Goal: Check status: Check status

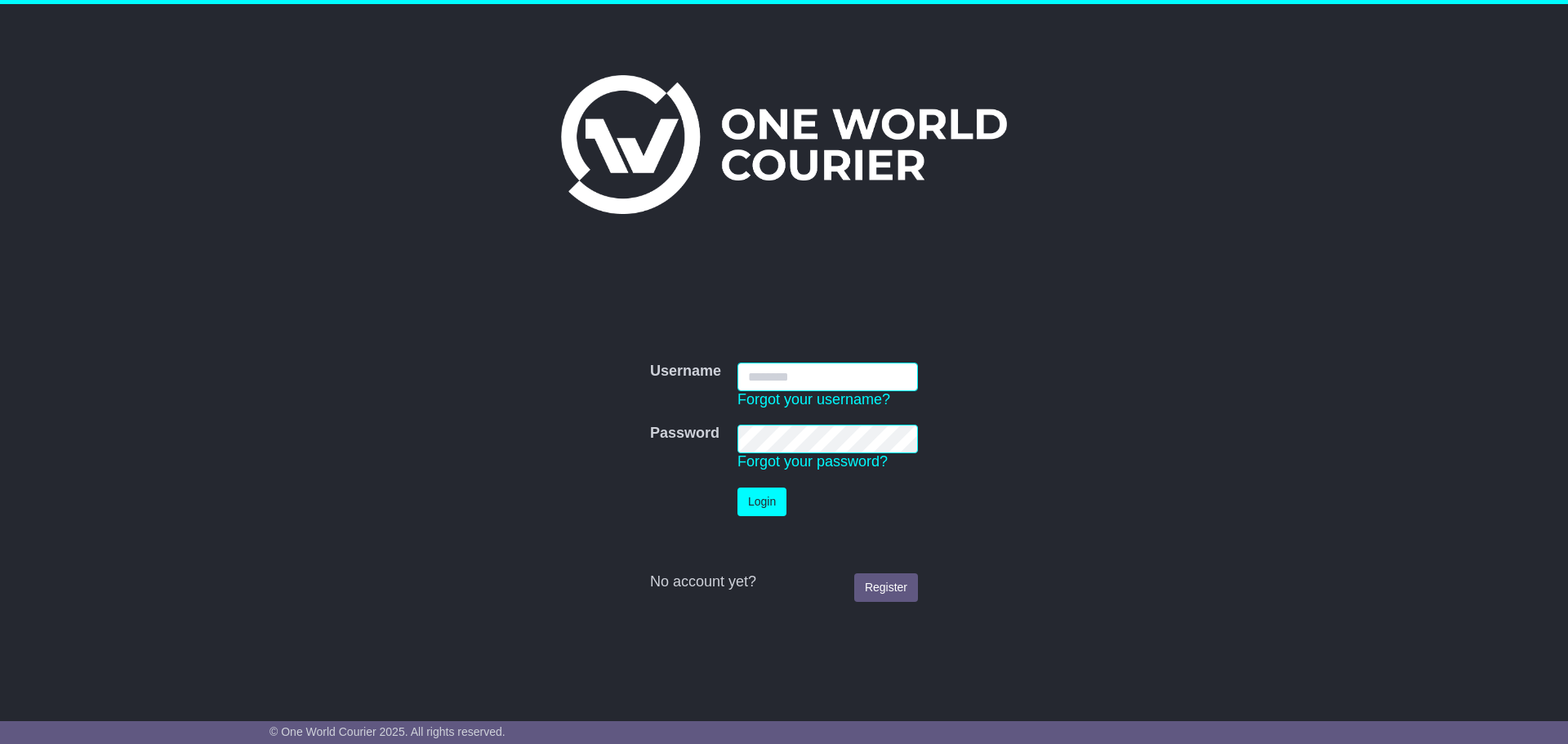
type input "**********"
click at [767, 500] on button "Login" at bounding box center [762, 502] width 49 height 29
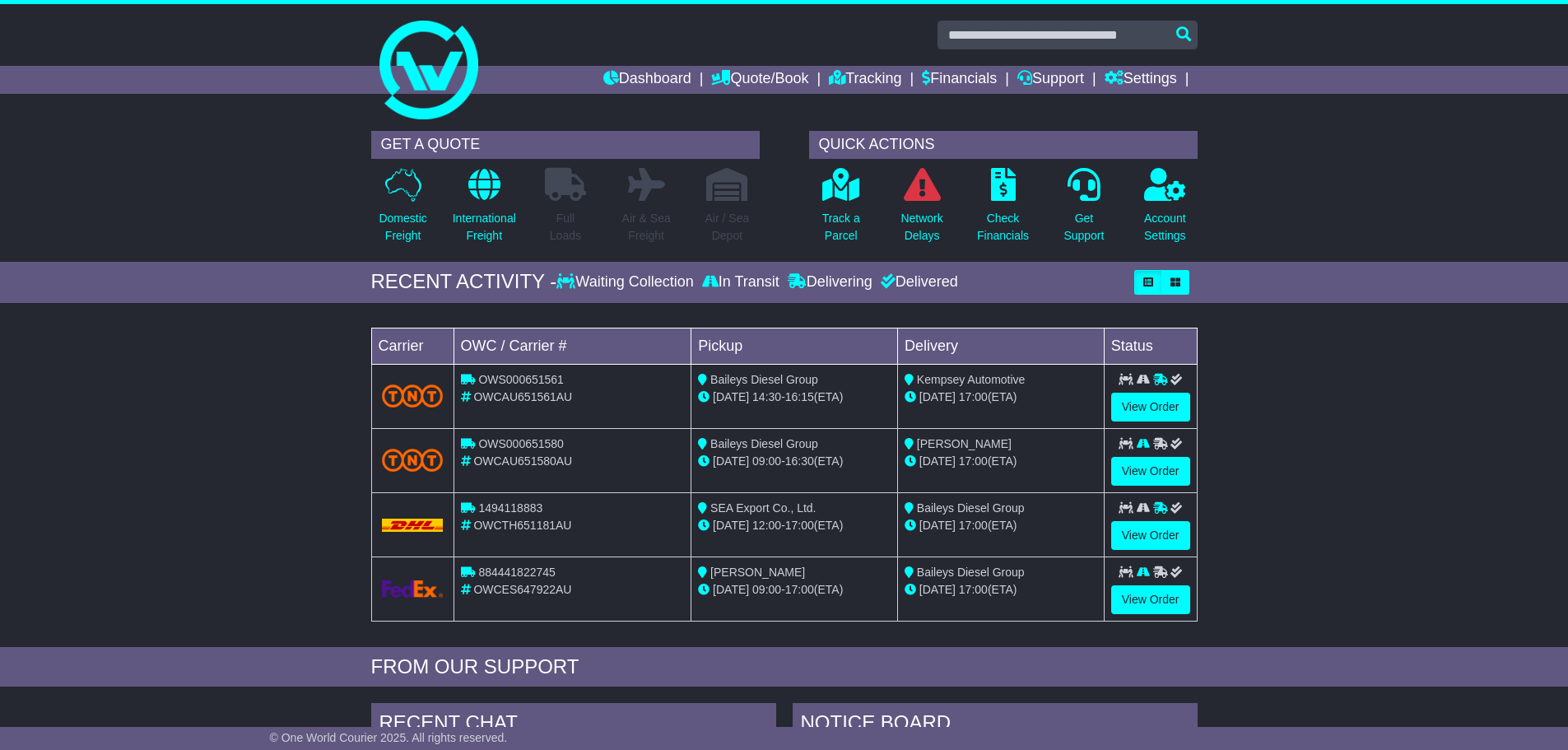
click at [523, 504] on span "1494118883" at bounding box center [510, 508] width 64 height 14
copy span "1494118883"
click at [1318, 449] on div "Loading... No bookings found Carrier OWC / Carrier # Pickup Delivery Status OWS…" at bounding box center [784, 479] width 1568 height 336
click at [1178, 531] on link "View Order" at bounding box center [1150, 536] width 79 height 29
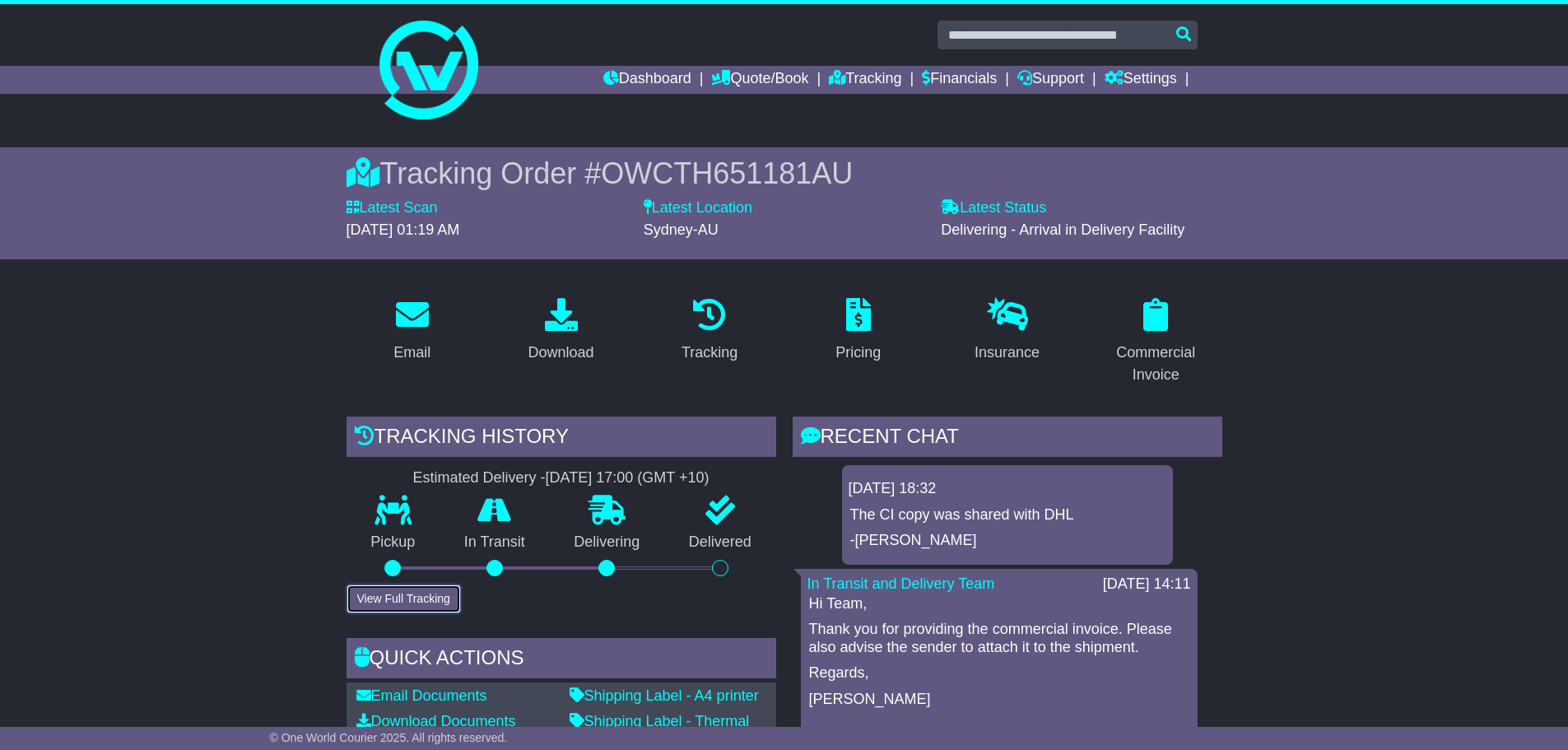
click at [440, 605] on button "View Full Tracking" at bounding box center [404, 599] width 115 height 29
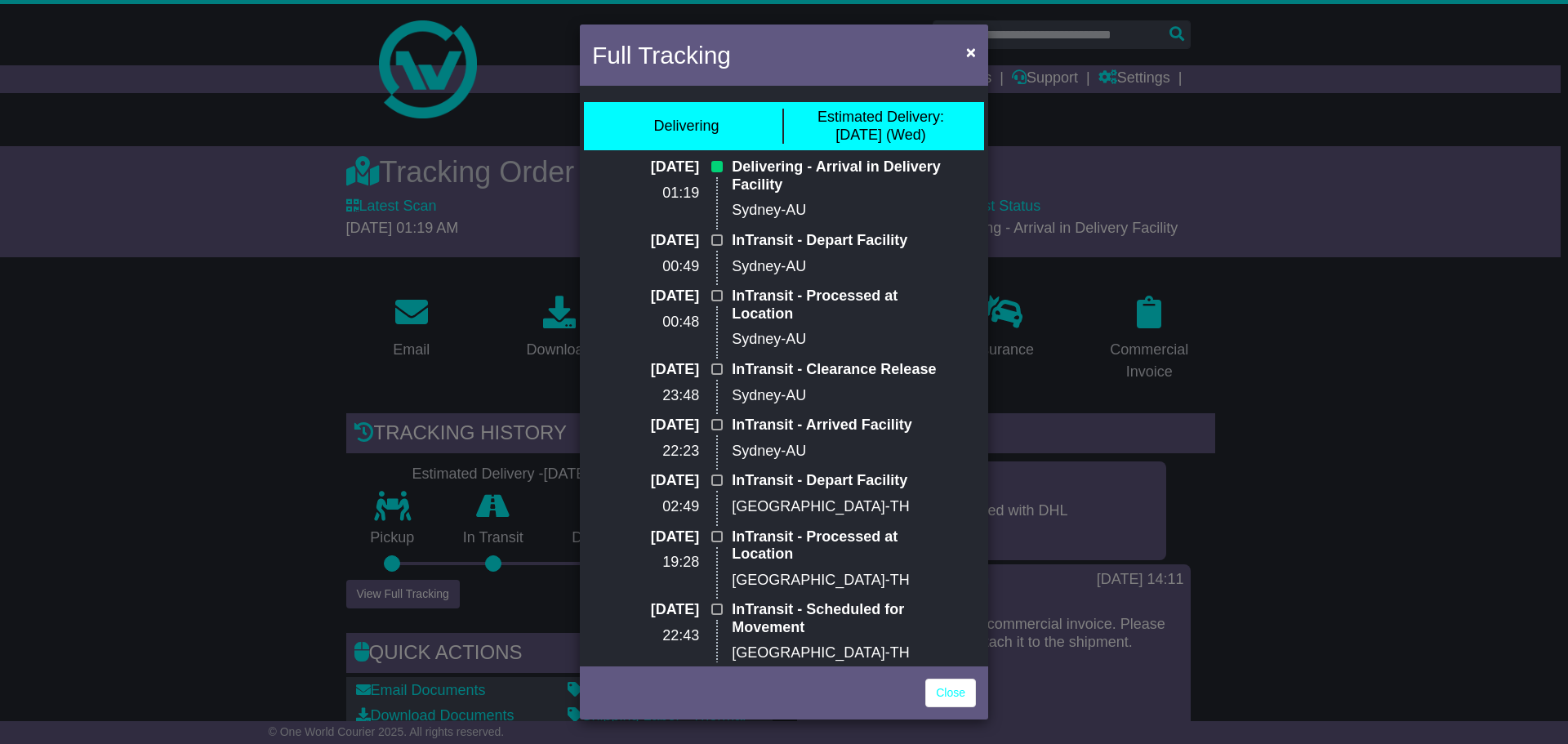
click at [201, 408] on div "Full Tracking × Delivering Estimated Delivery: 01 Oct (Wed) 29 Sep 2025 01:19 D…" at bounding box center [784, 372] width 1568 height 744
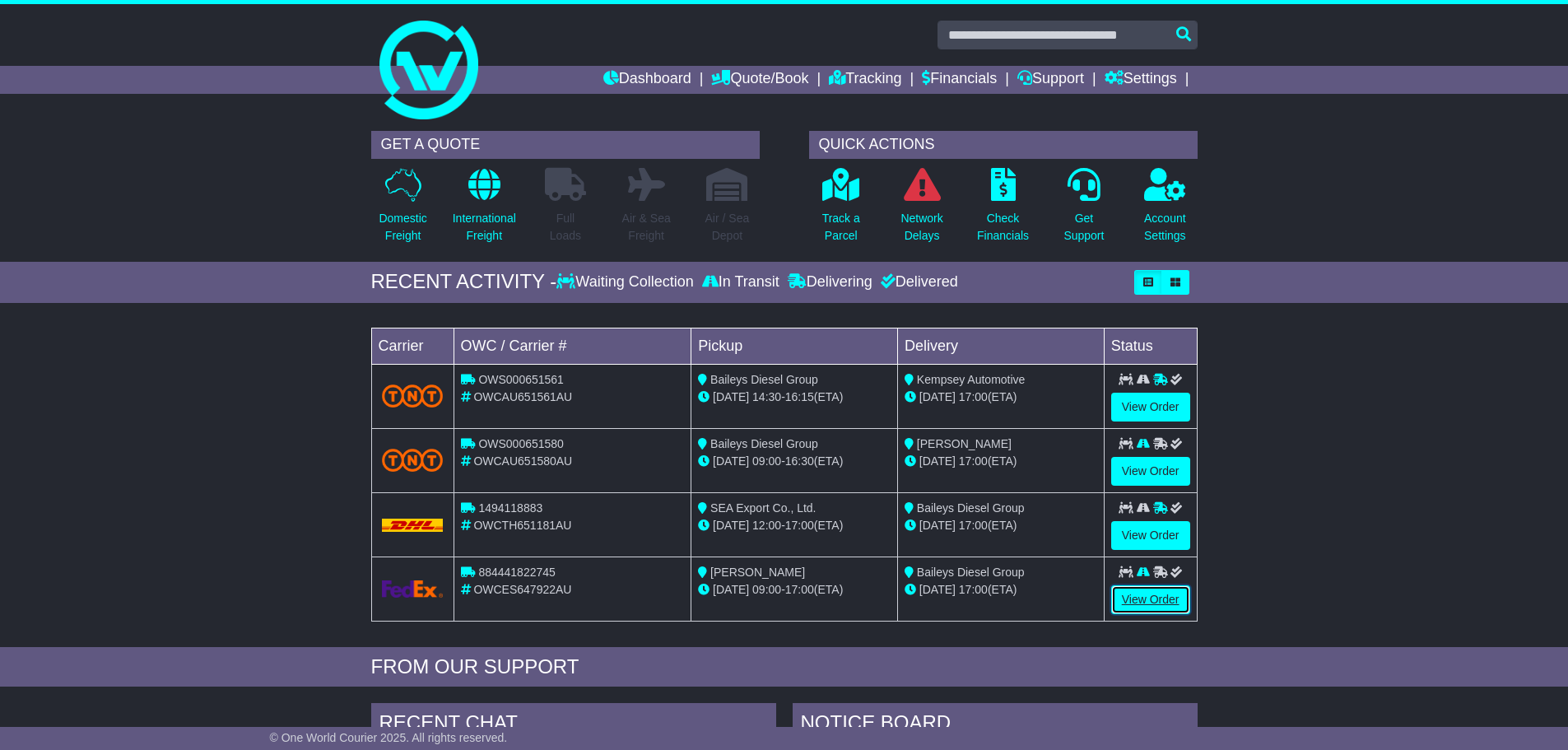
click at [1162, 598] on link "View Order" at bounding box center [1150, 600] width 79 height 29
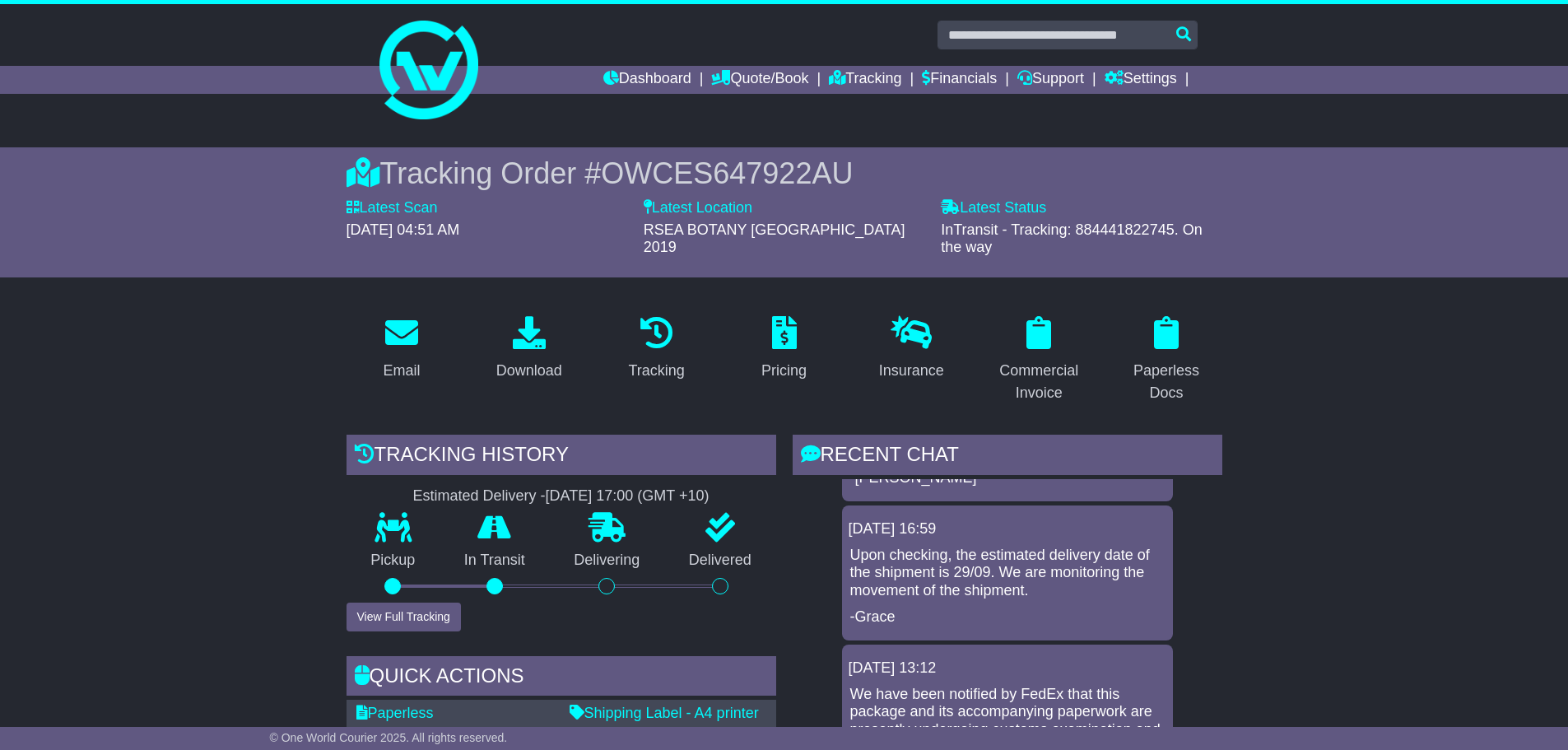
scroll to position [247, 0]
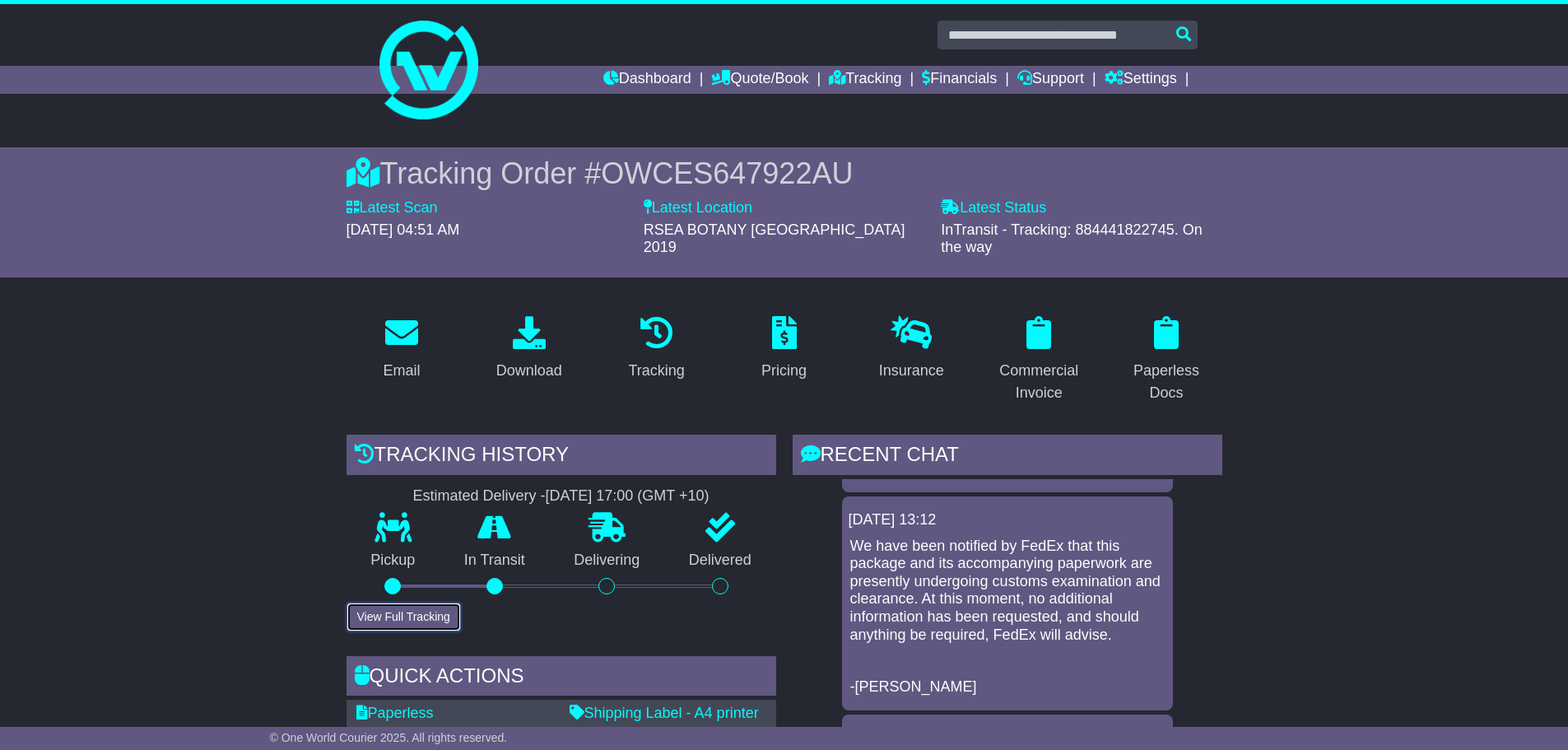
click at [430, 605] on button "View Full Tracking" at bounding box center [404, 617] width 115 height 29
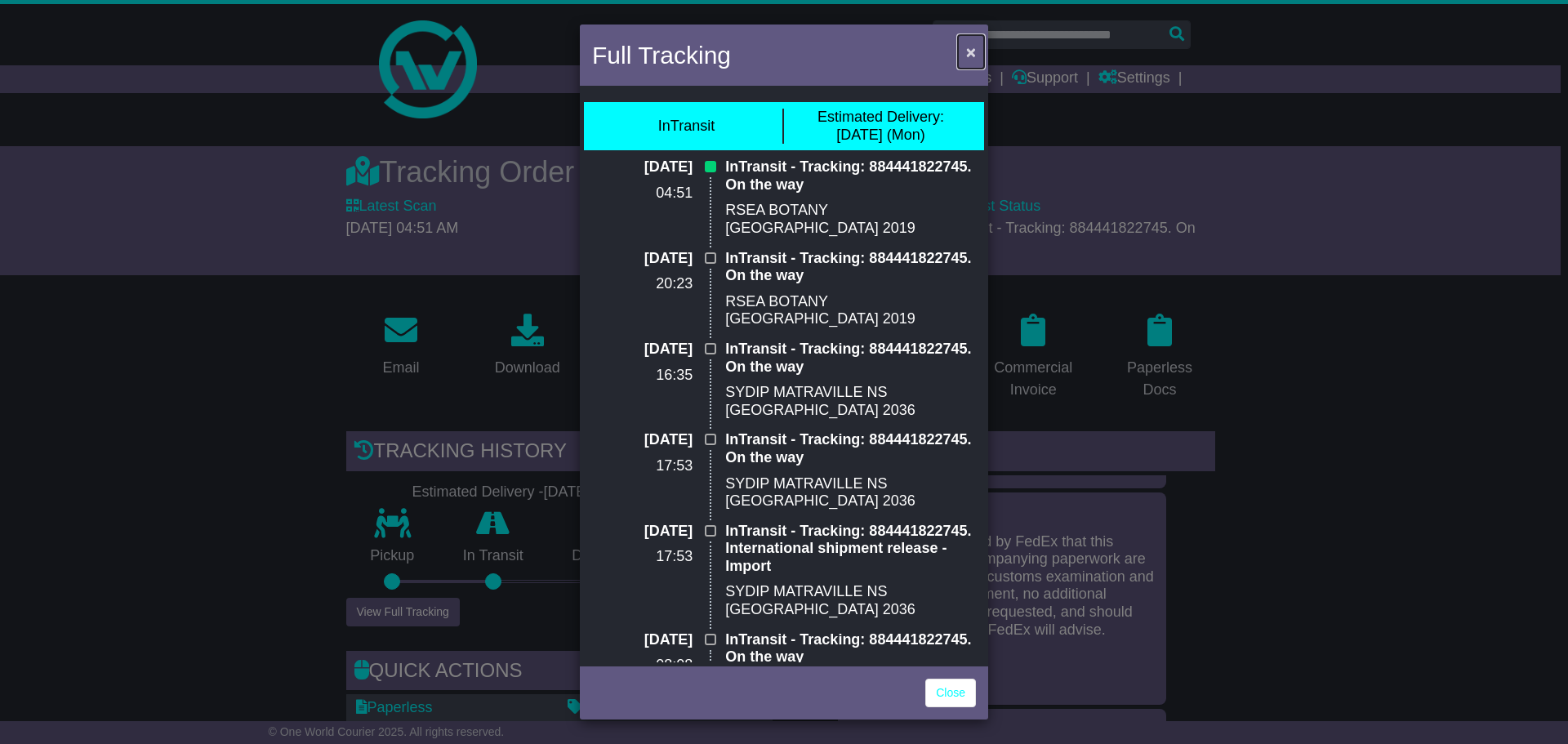
click at [967, 54] on span "×" at bounding box center [971, 51] width 10 height 19
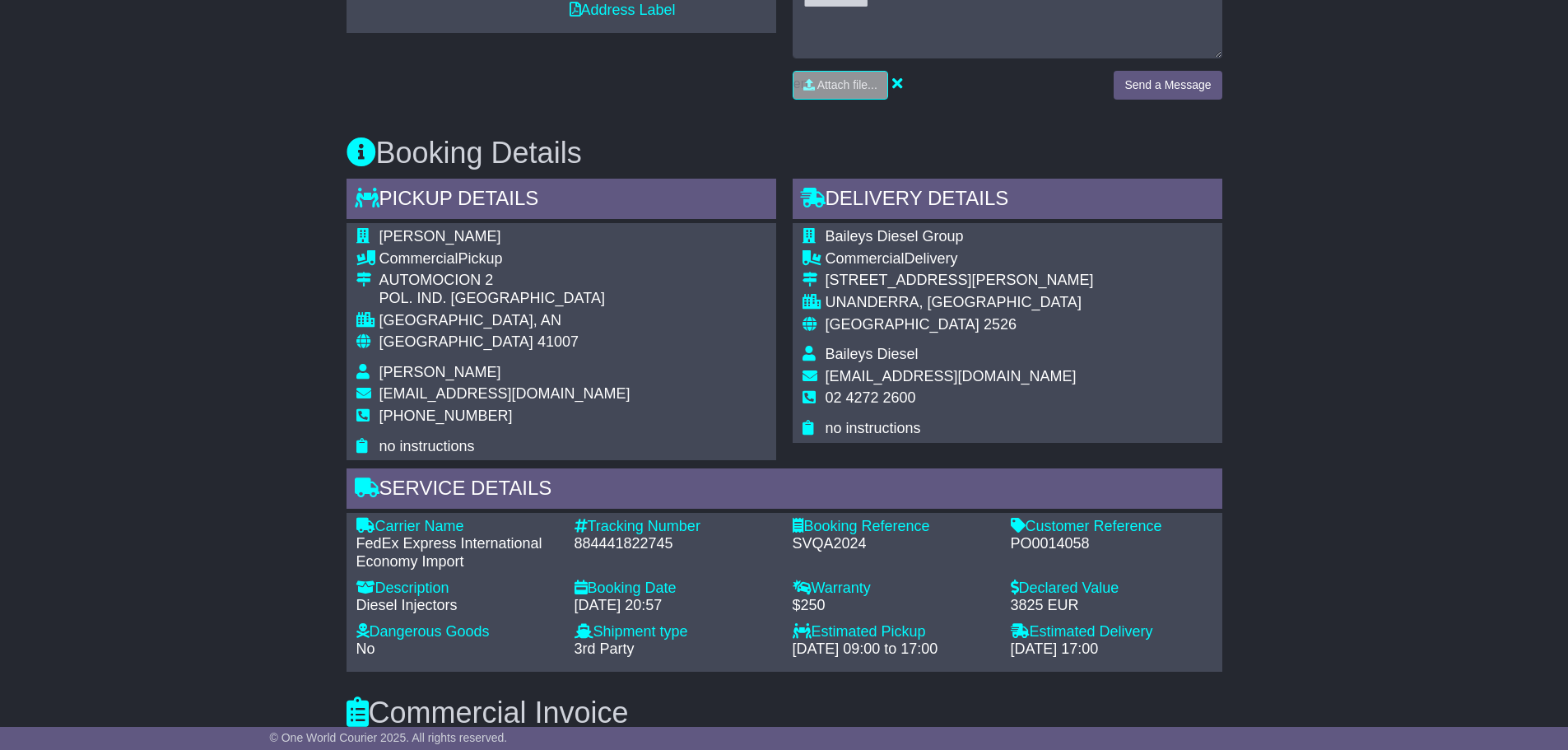
scroll to position [988, 0]
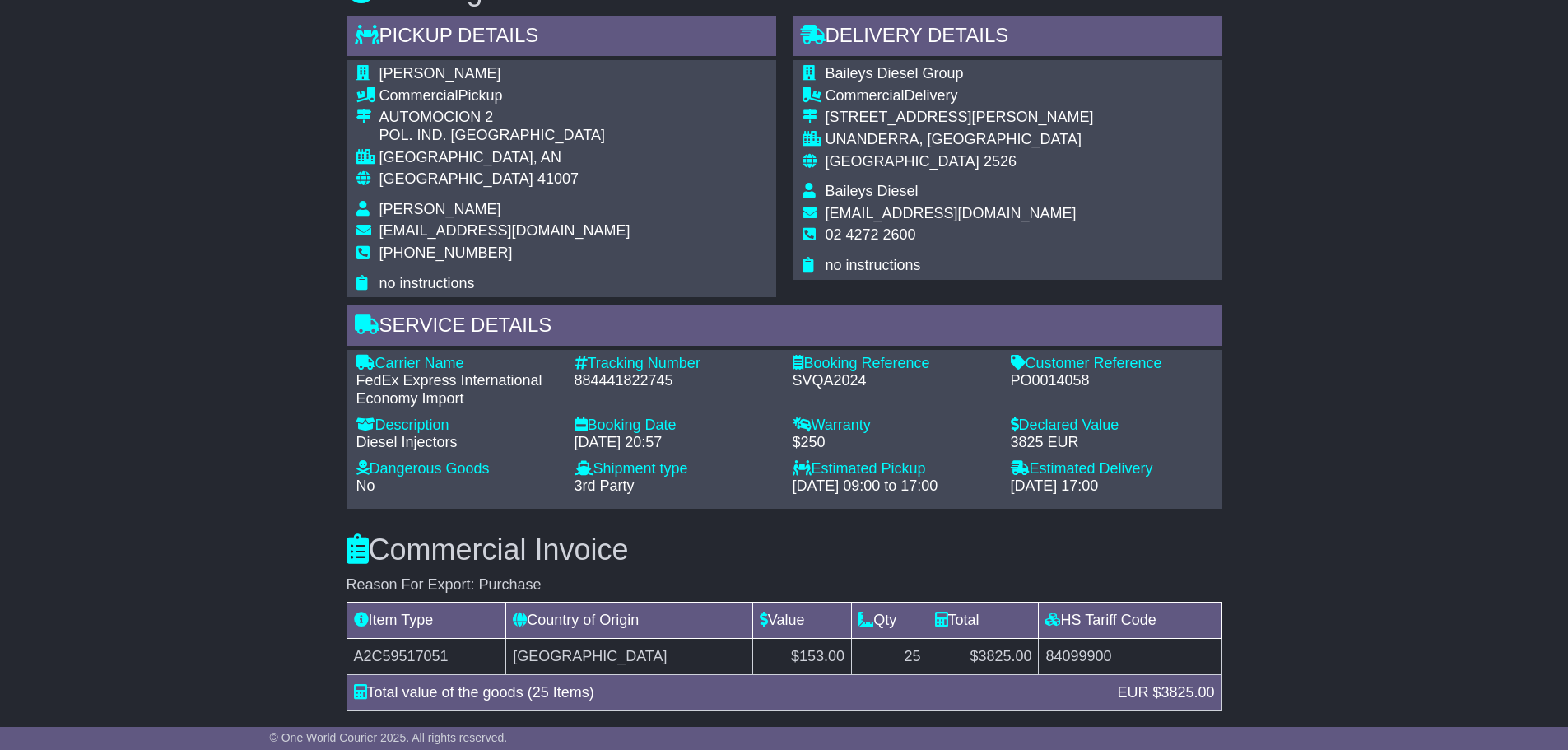
click at [624, 372] on div "884441822745" at bounding box center [675, 381] width 202 height 18
copy div "884441822745"
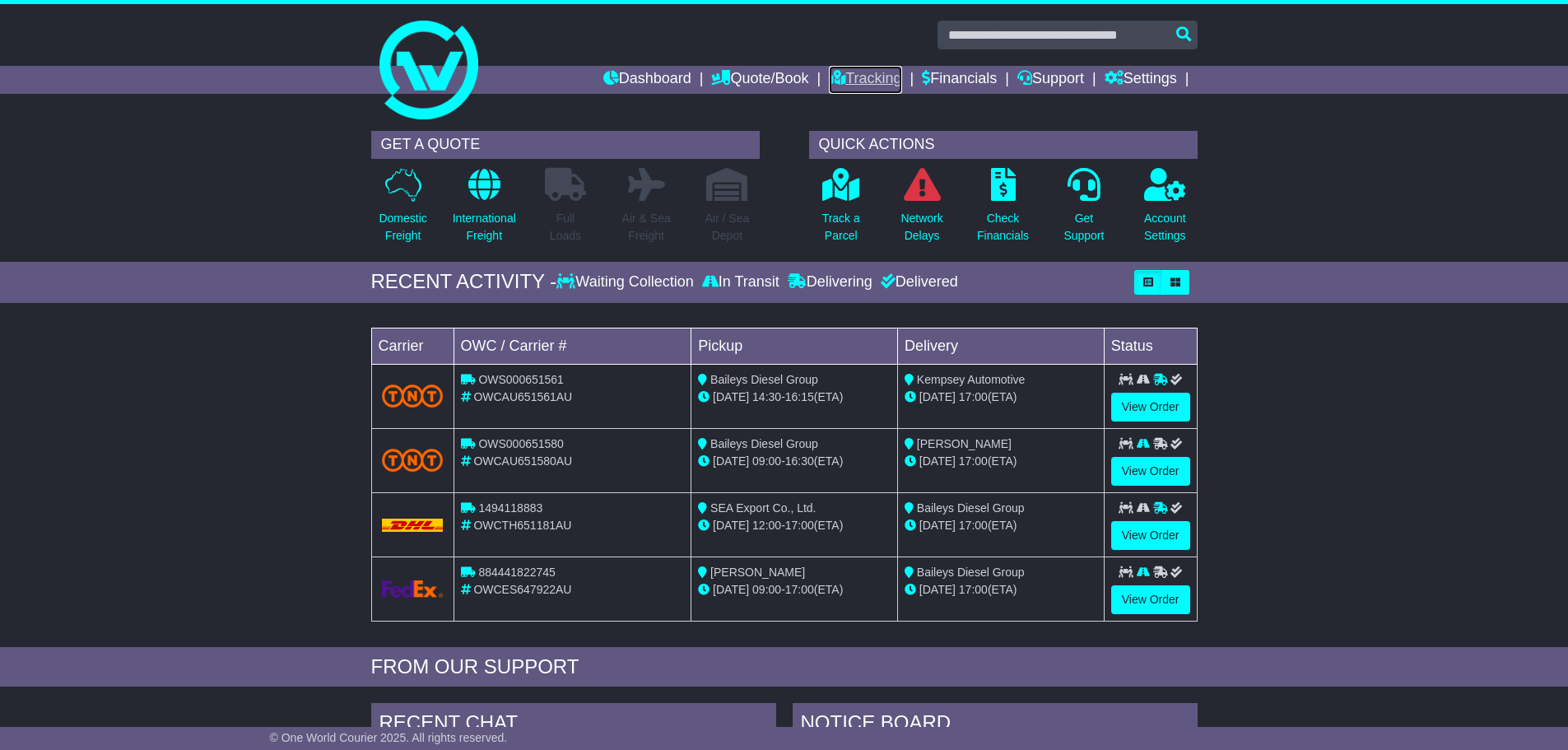
click at [866, 80] on link "Tracking" at bounding box center [865, 80] width 72 height 28
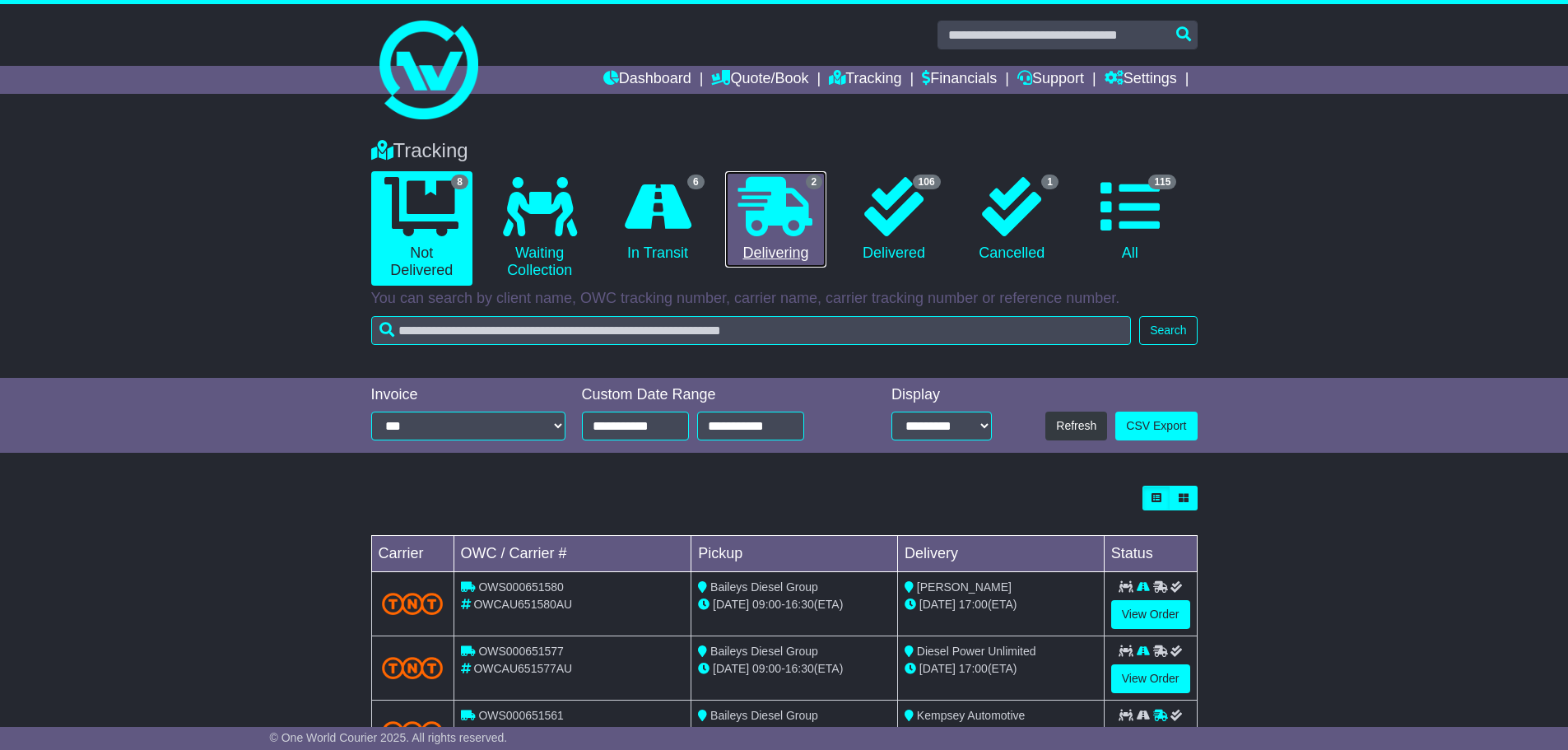
click at [800, 221] on icon at bounding box center [775, 207] width 74 height 60
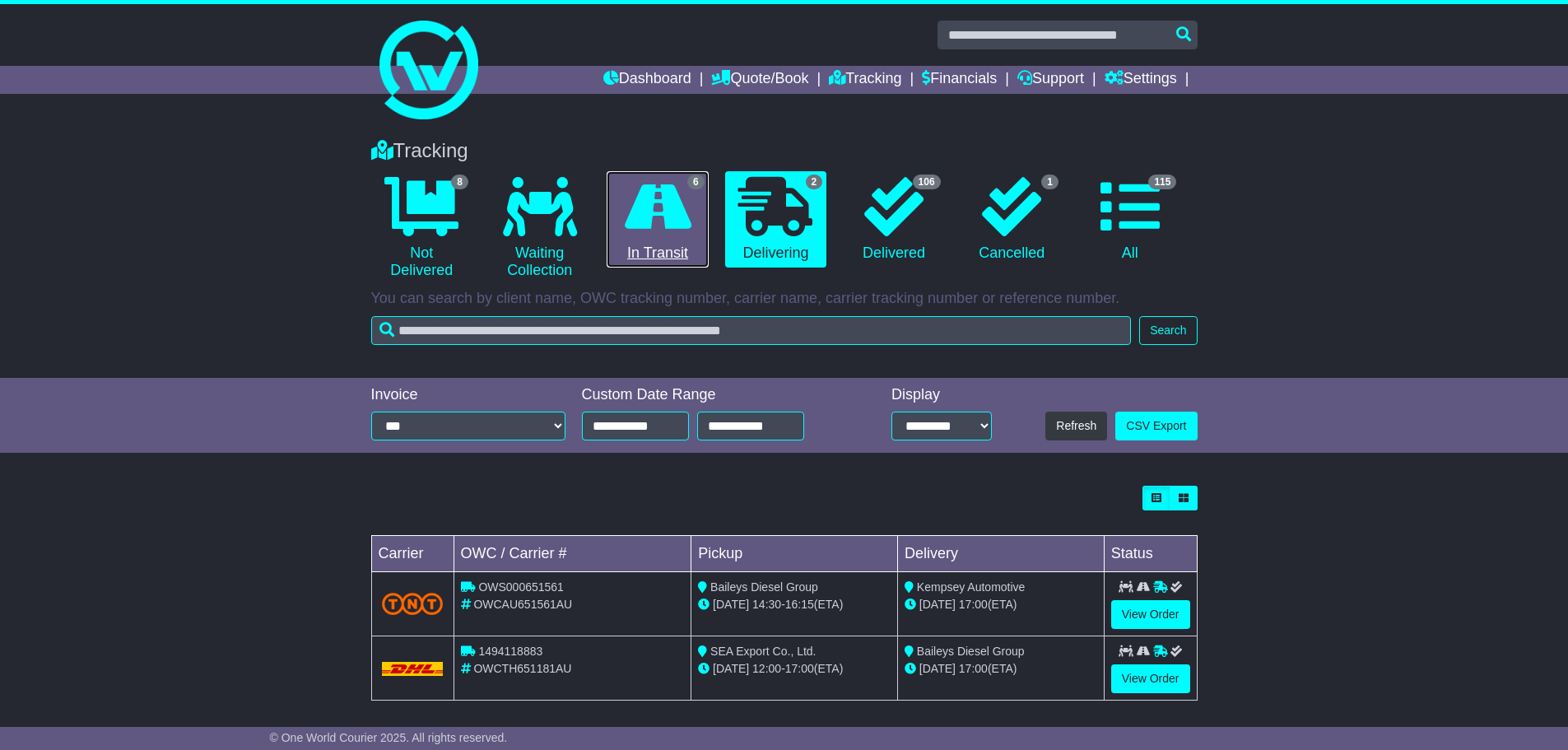
click at [689, 246] on link "6 In Transit" at bounding box center [657, 219] width 101 height 97
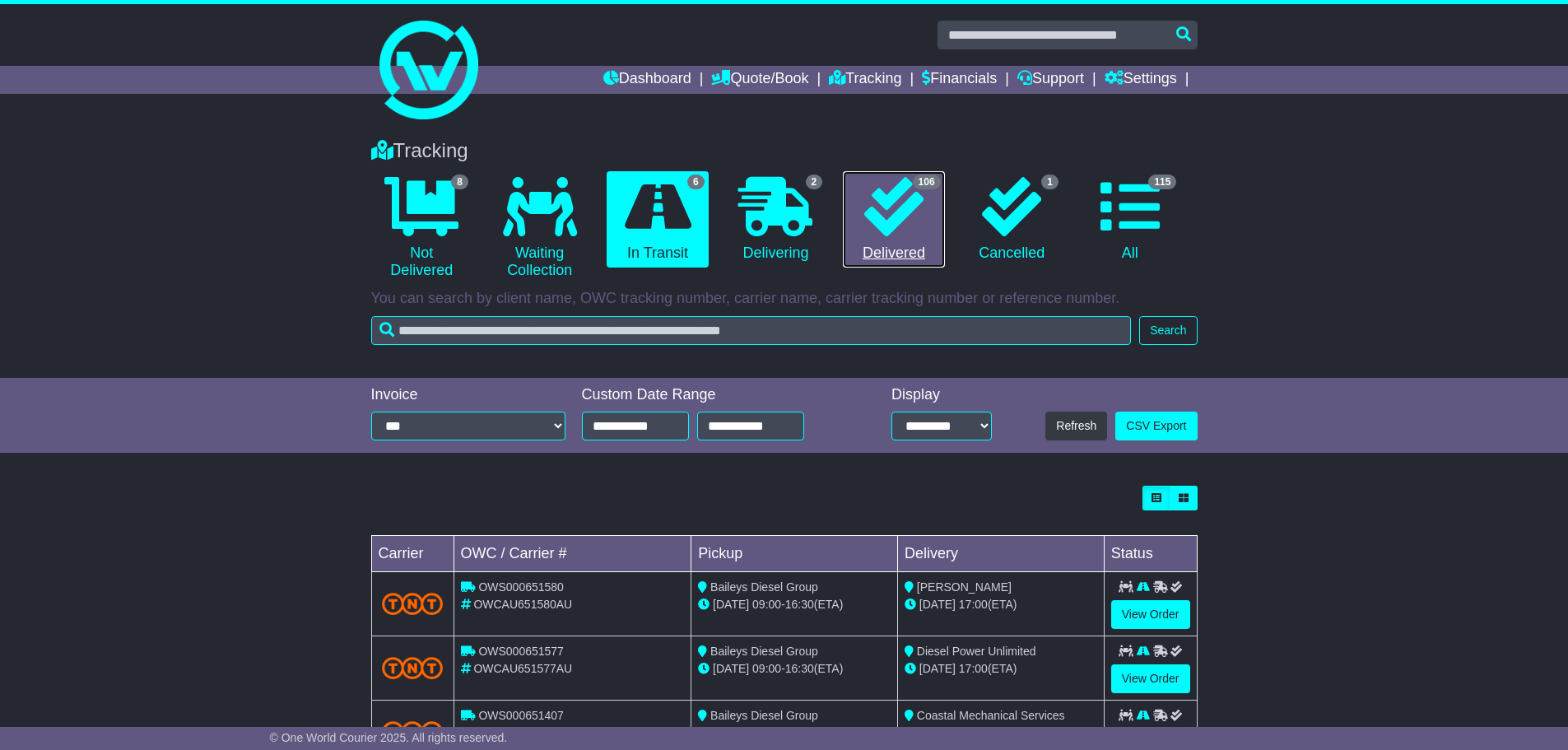
click at [880, 206] on icon at bounding box center [895, 207] width 60 height 60
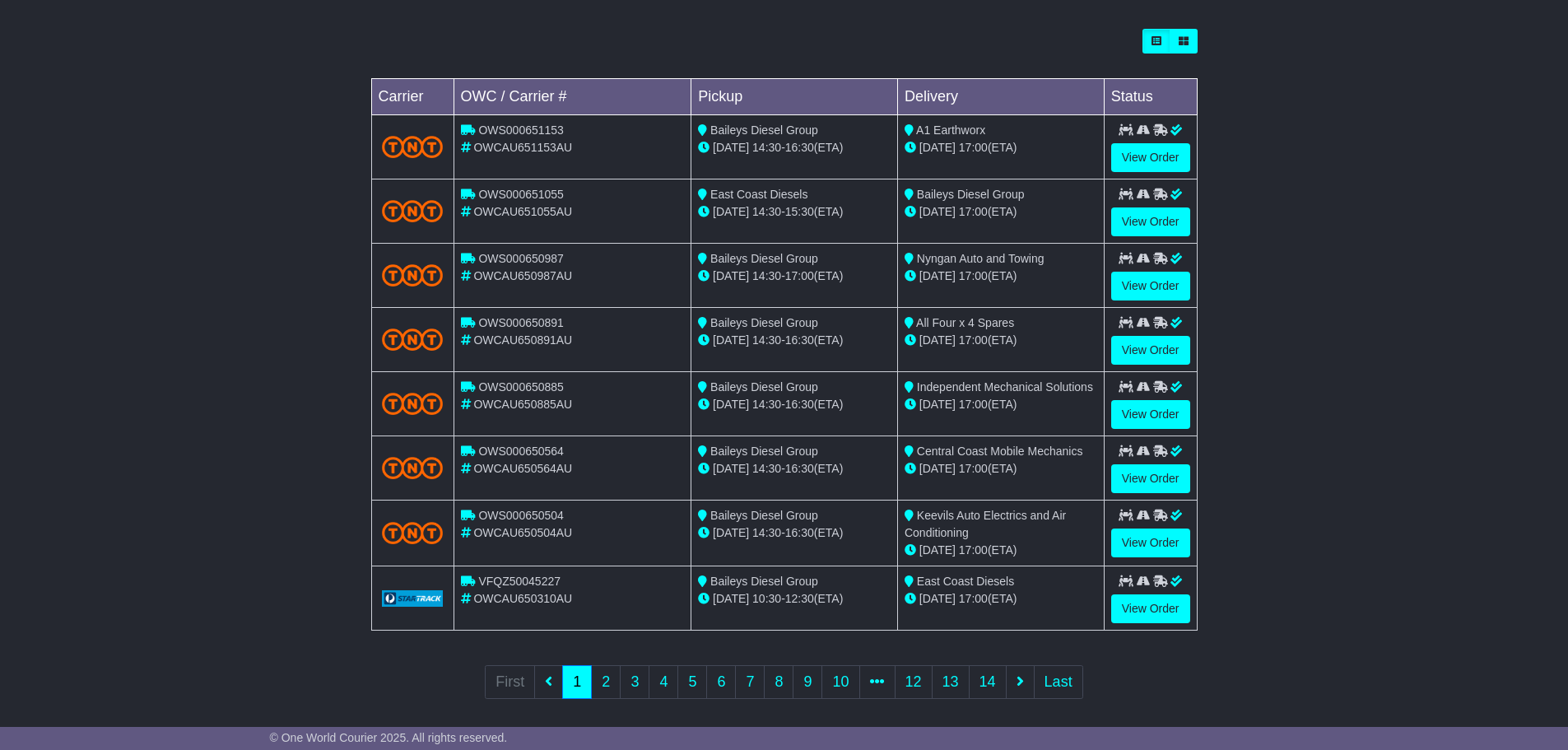
scroll to position [469, 0]
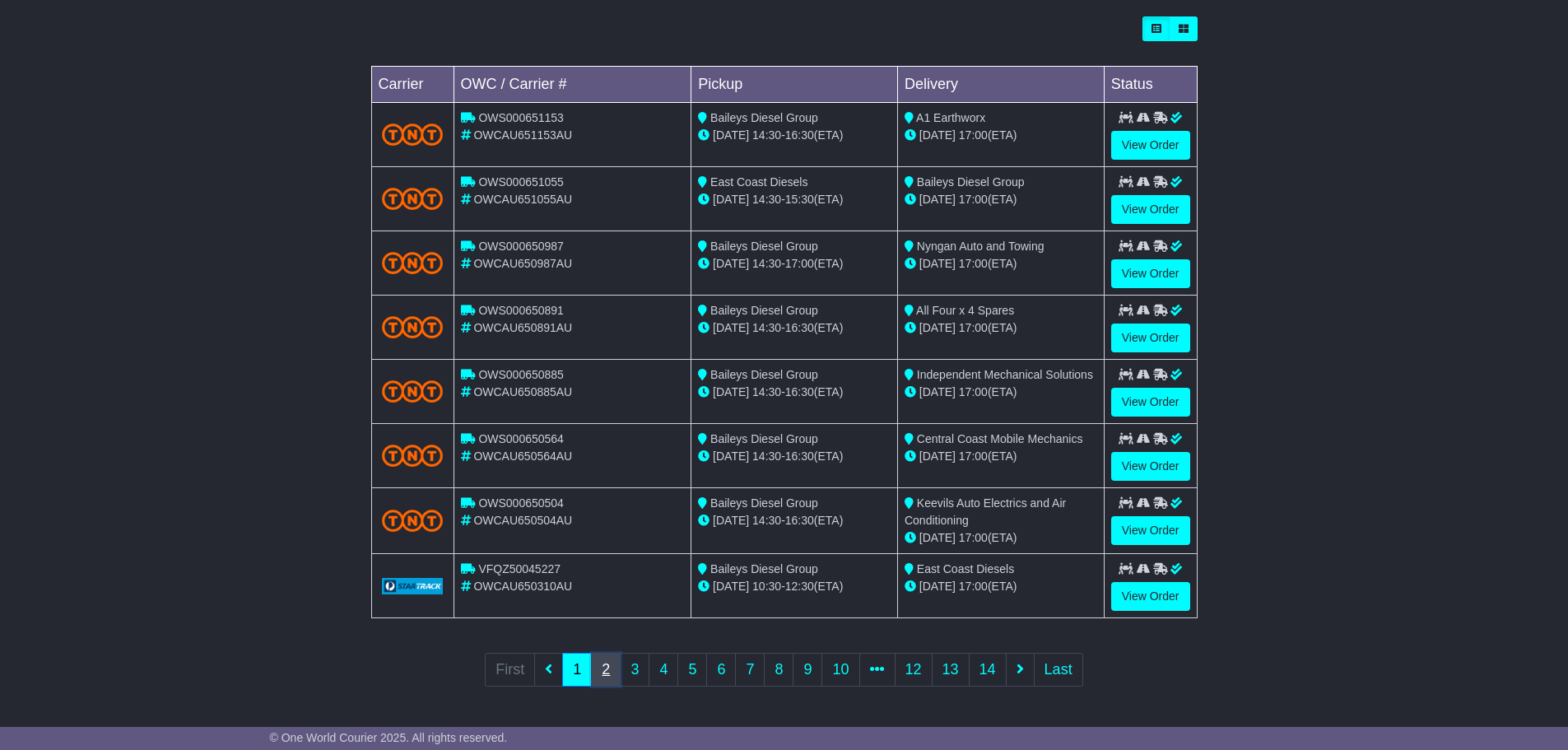
click at [603, 672] on link "2" at bounding box center [606, 669] width 30 height 33
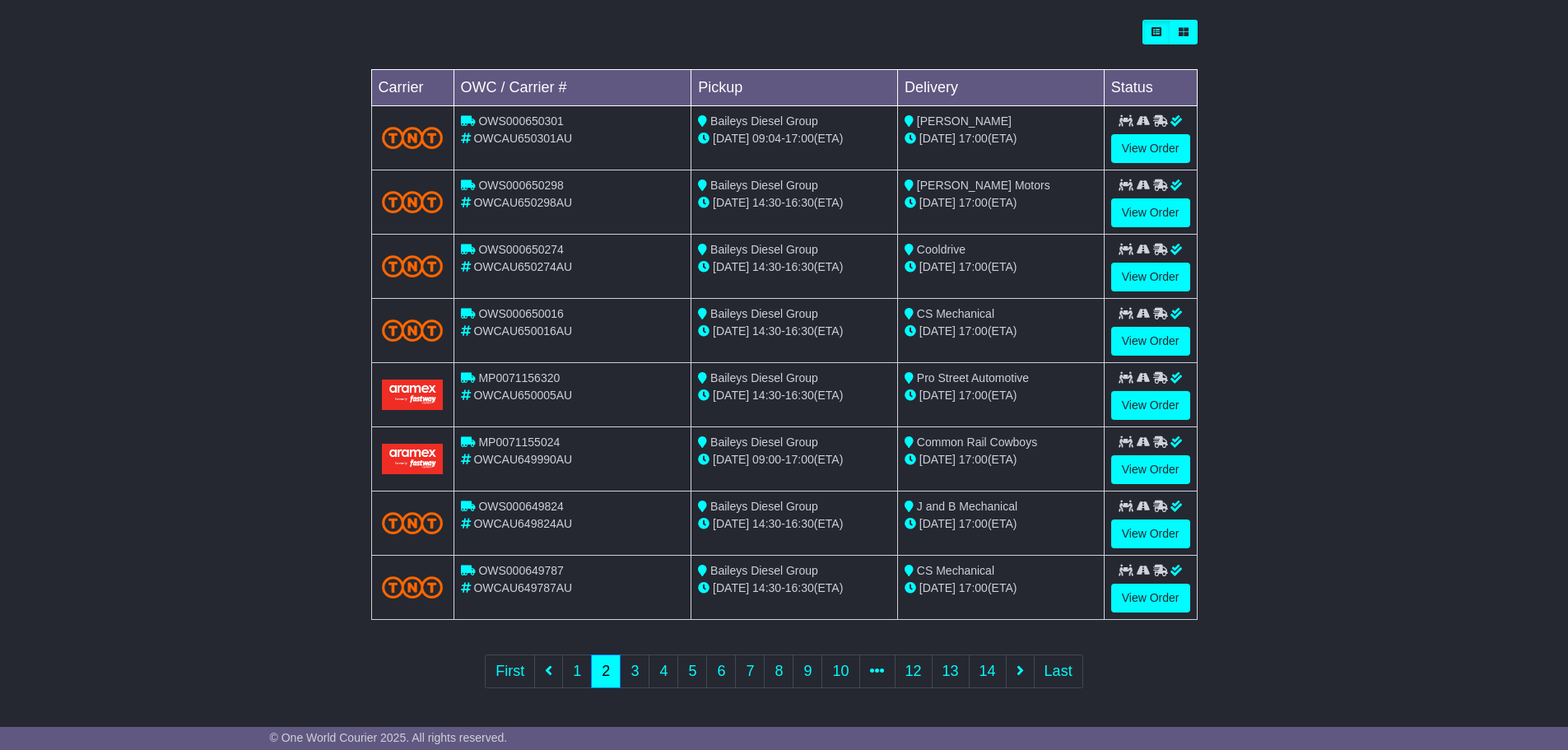
scroll to position [467, 0]
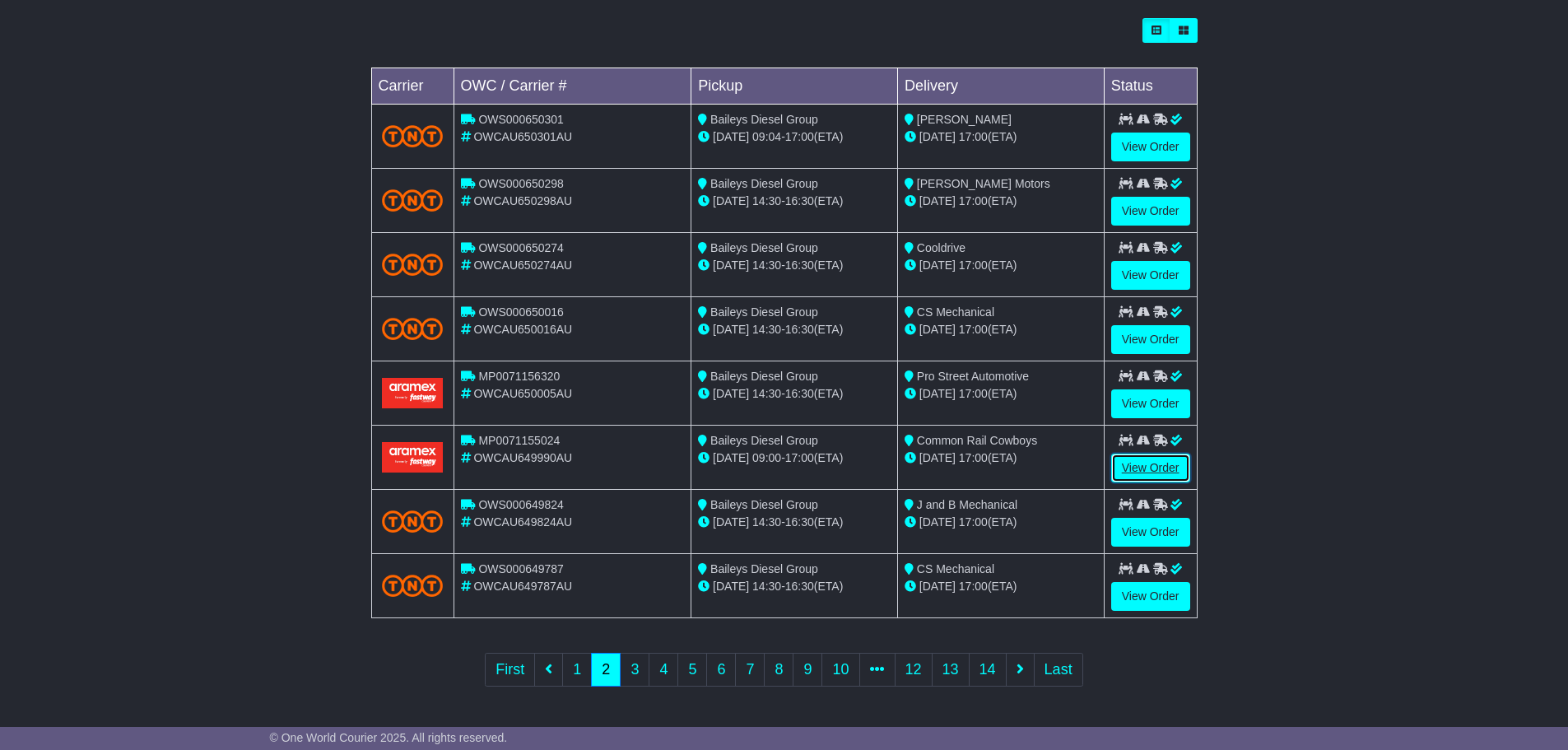
click at [1151, 465] on link "View Order" at bounding box center [1150, 468] width 79 height 29
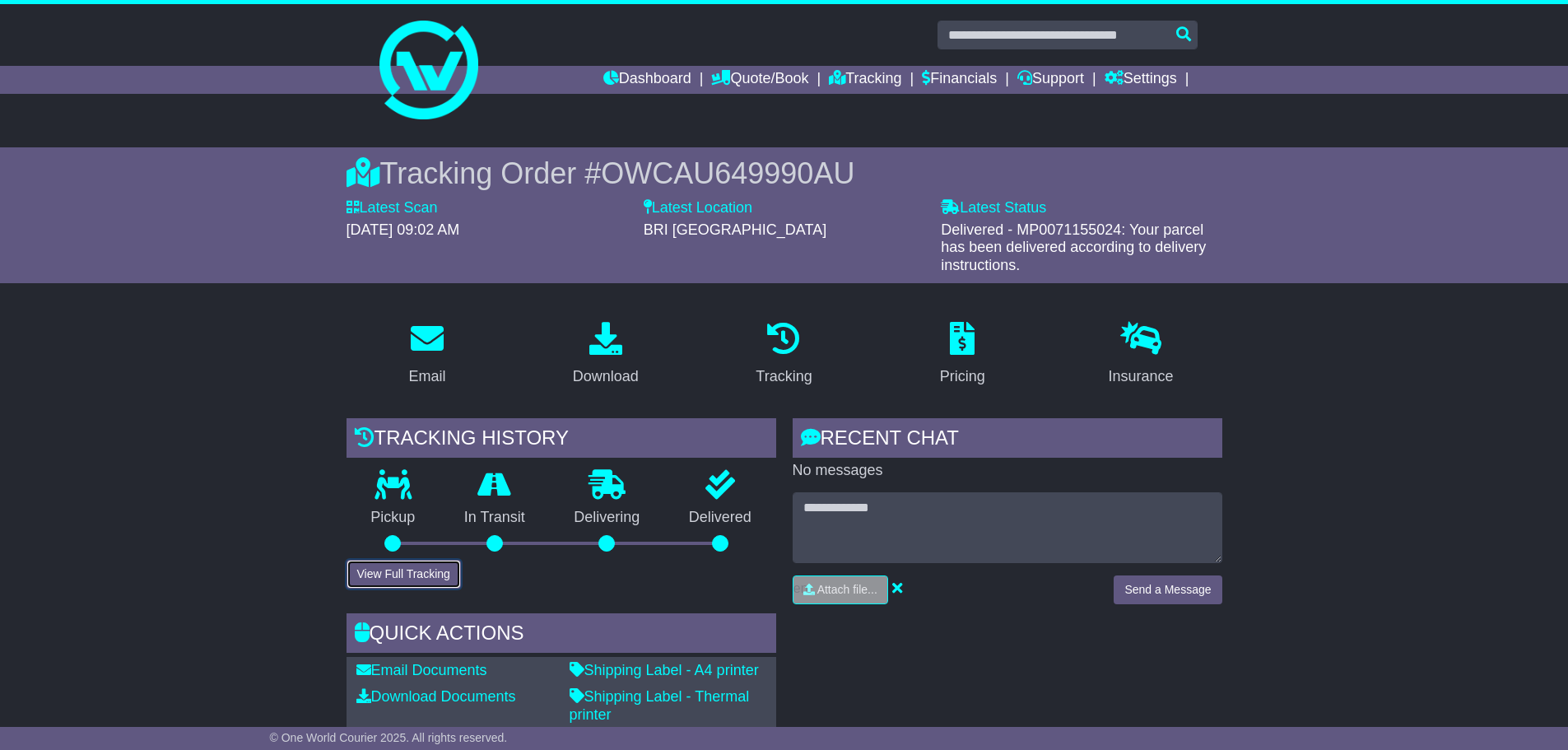
click at [442, 577] on button "View Full Tracking" at bounding box center [404, 574] width 115 height 29
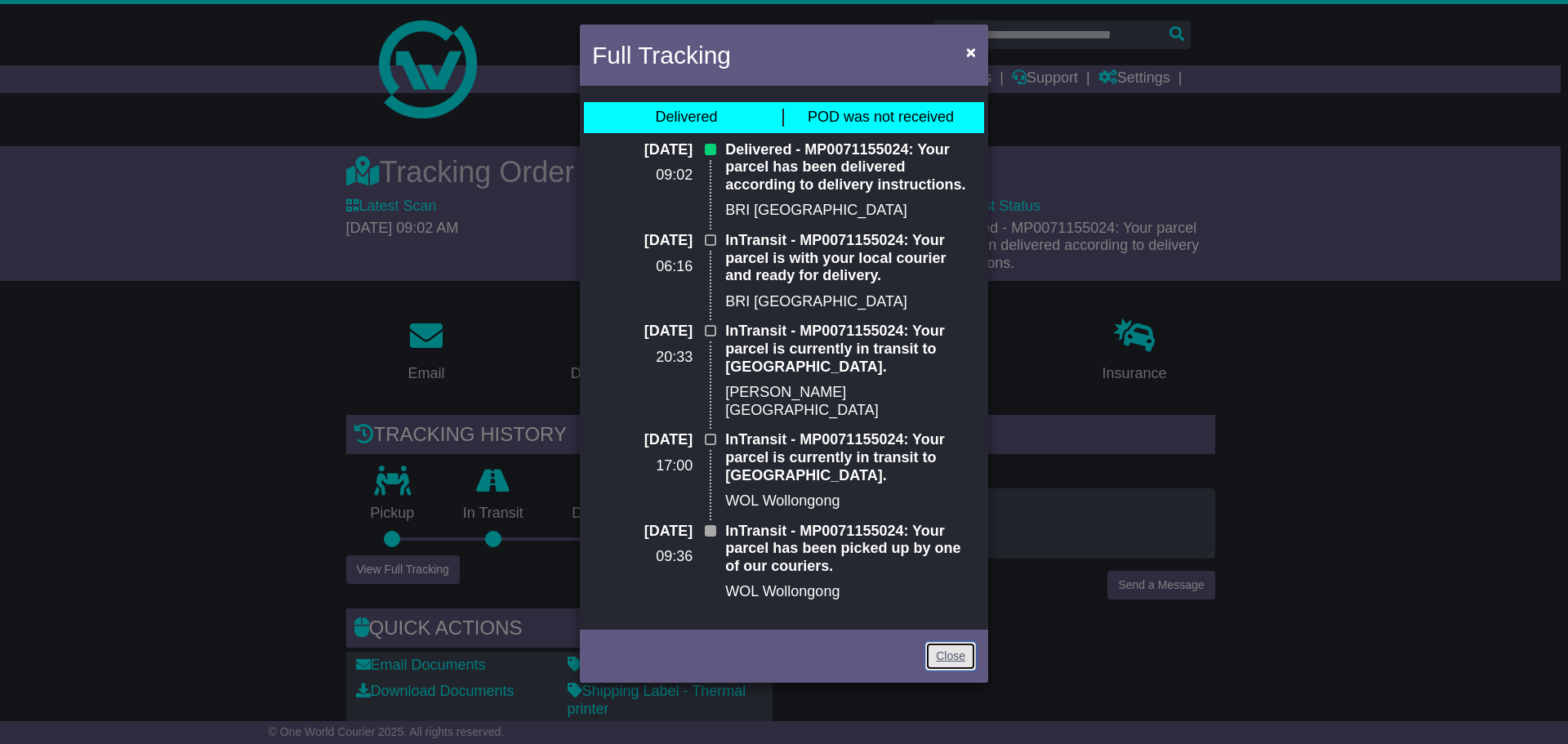
click at [947, 642] on link "Close" at bounding box center [950, 656] width 50 height 29
